Goal: Task Accomplishment & Management: Use online tool/utility

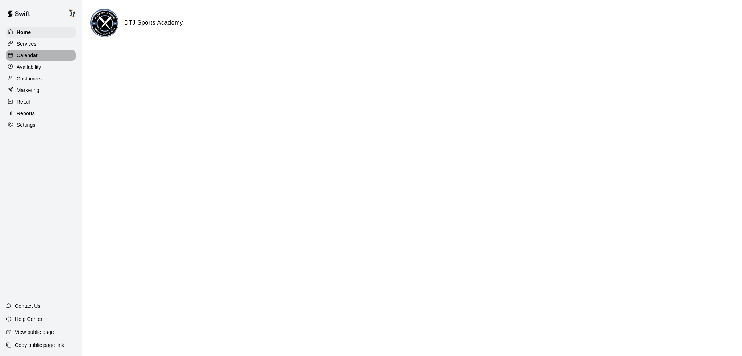
click at [19, 59] on p "Calendar" at bounding box center [27, 55] width 21 height 7
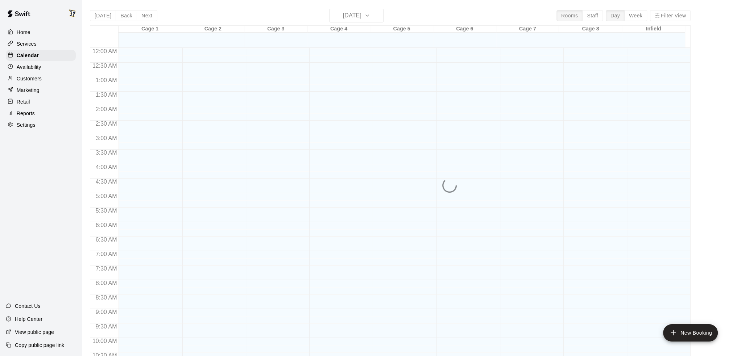
scroll to position [317, 0]
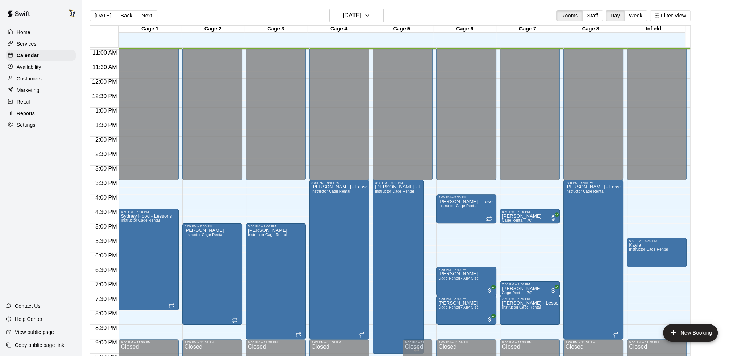
click at [370, 8] on main "[DATE] Back [DATE][DATE] Rooms Staff Day Week Filter View Cage 1 13 Wed Cage 2 …" at bounding box center [409, 184] width 655 height 368
click at [361, 12] on h6 "[DATE]" at bounding box center [352, 16] width 18 height 10
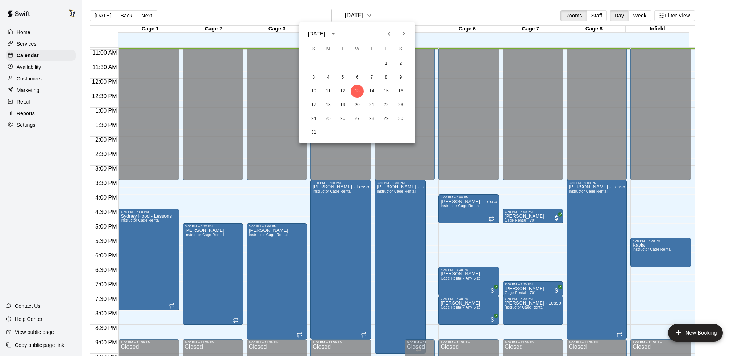
click at [386, 32] on icon "Previous month" at bounding box center [389, 33] width 9 height 9
click at [329, 116] on button "28" at bounding box center [328, 118] width 13 height 13
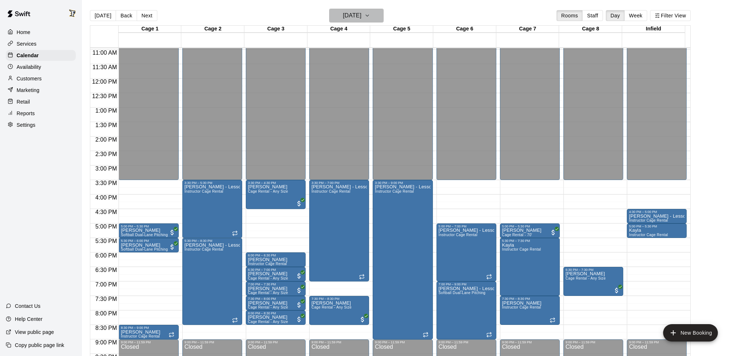
click at [354, 14] on h6 "[DATE]" at bounding box center [352, 16] width 18 height 10
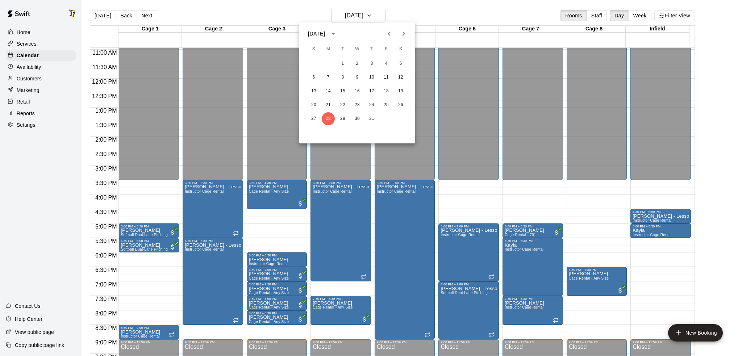
click at [403, 38] on button "Next month" at bounding box center [404, 33] width 14 height 14
click at [326, 82] on button "4" at bounding box center [328, 77] width 13 height 13
